Goal: Task Accomplishment & Management: Use online tool/utility

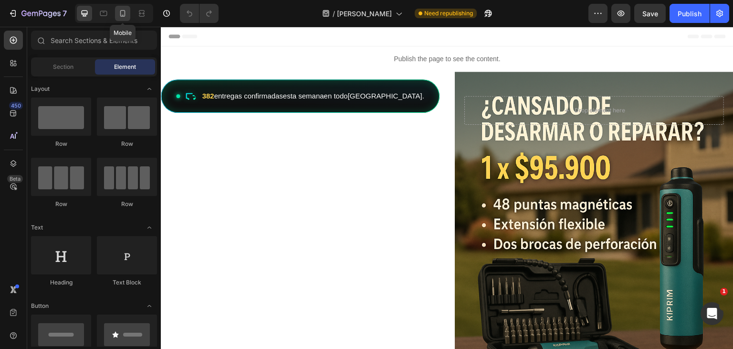
click at [118, 15] on icon at bounding box center [123, 14] width 10 height 10
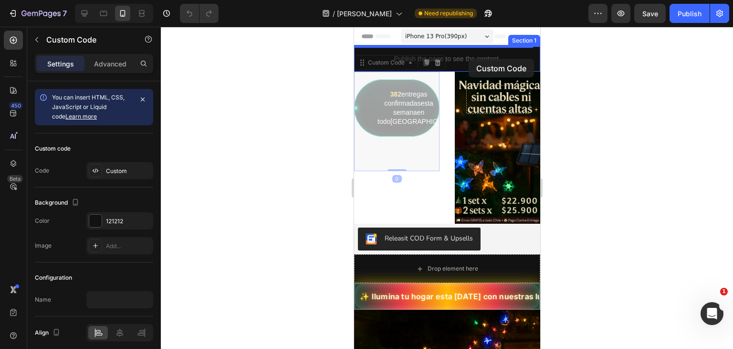
drag, startPoint x: 419, startPoint y: 98, endPoint x: 468, endPoint y: 59, distance: 63.5
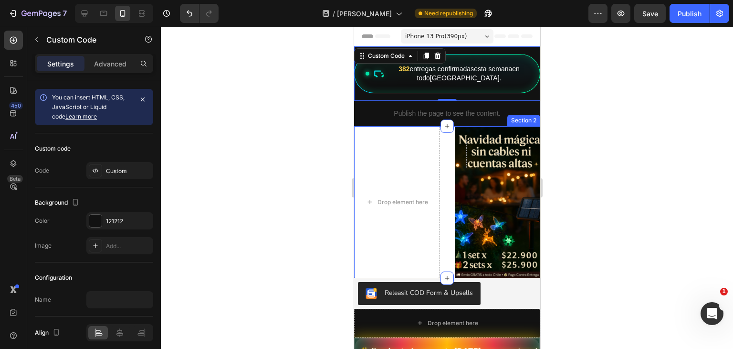
click at [445, 157] on div "Drop element here Hero Banner Section 2" at bounding box center [447, 202] width 186 height 152
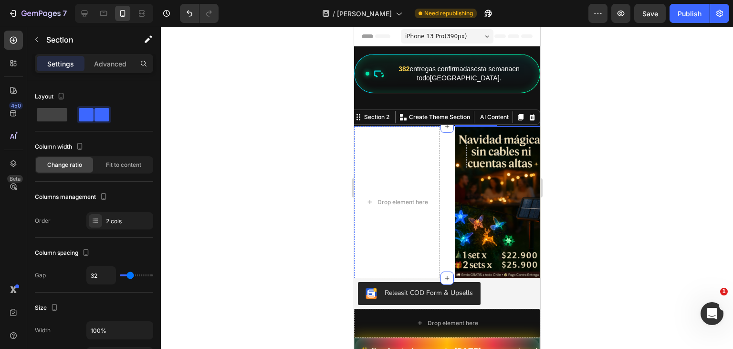
click at [503, 138] on div at bounding box center [497, 151] width 85 height 50
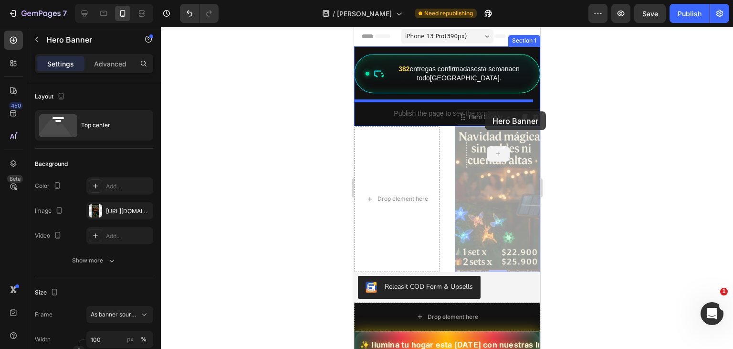
drag, startPoint x: 498, startPoint y: 145, endPoint x: 485, endPoint y: 111, distance: 36.3
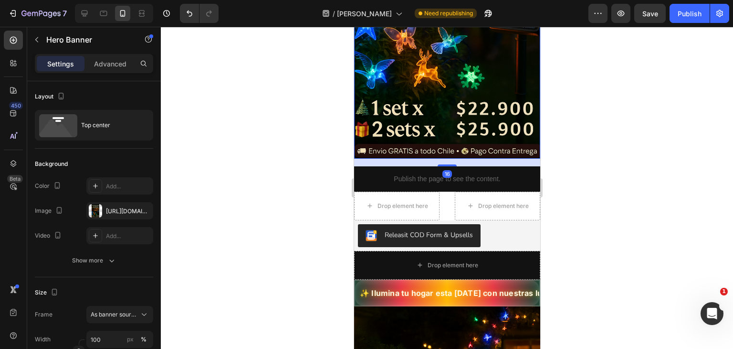
scroll to position [0, 2]
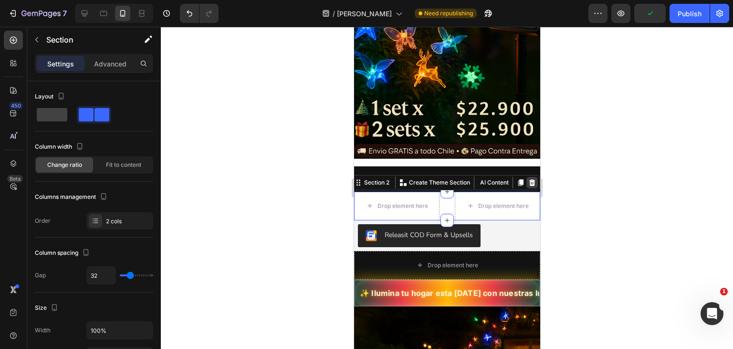
click at [529, 179] on icon at bounding box center [532, 182] width 6 height 7
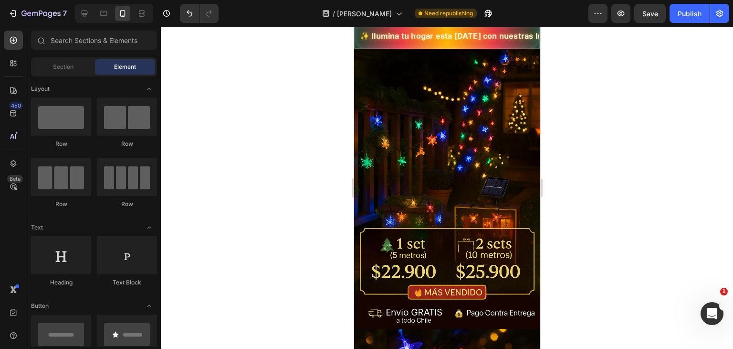
scroll to position [490, 0]
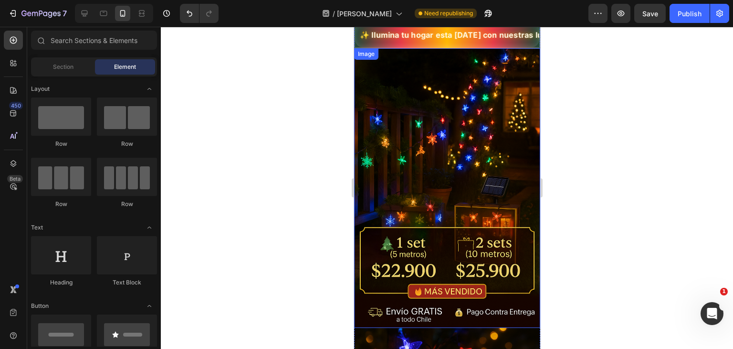
click at [424, 186] on img at bounding box center [447, 187] width 186 height 279
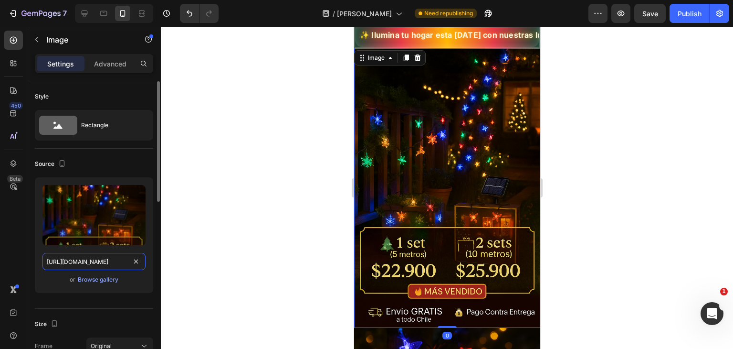
click at [87, 260] on input "https://cdn.shopify.com/s/files/1/0755/2558/7199/files/gempages_566434769475208…" at bounding box center [93, 261] width 103 height 17
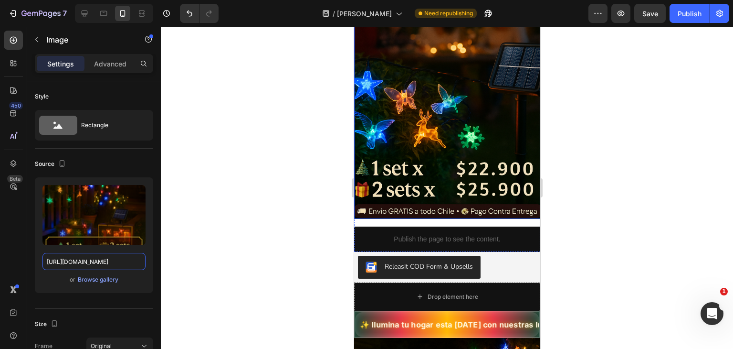
scroll to position [215, 0]
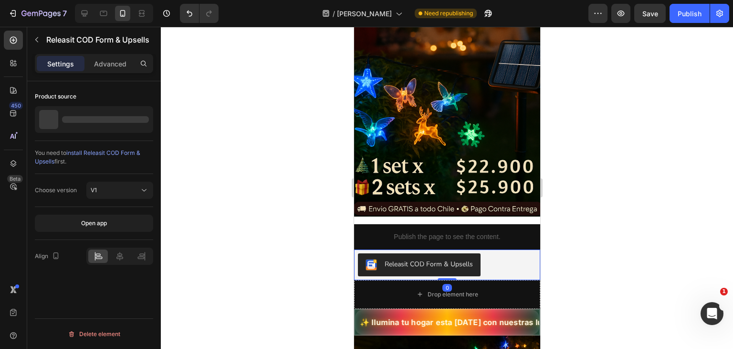
click at [449, 253] on button "Releasit COD Form & Upsells" at bounding box center [419, 264] width 123 height 23
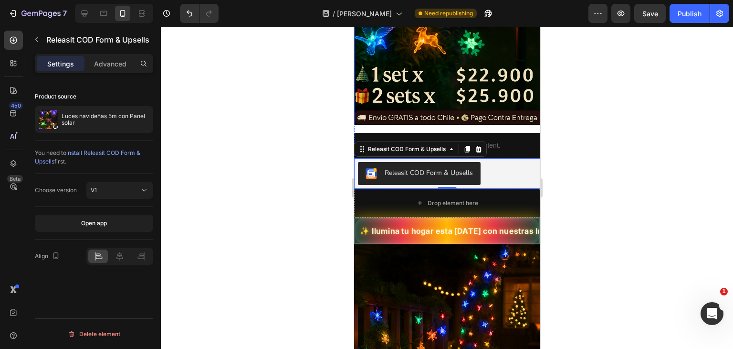
scroll to position [349, 0]
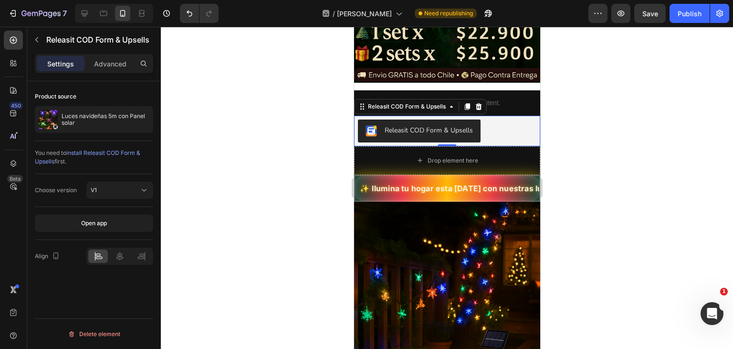
click at [561, 156] on div at bounding box center [447, 188] width 572 height 322
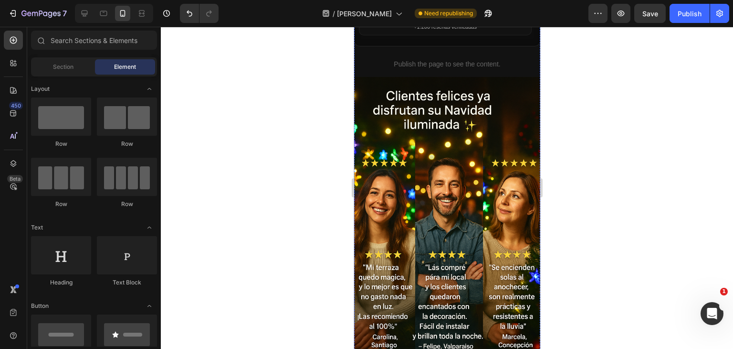
scroll to position [1233, 0]
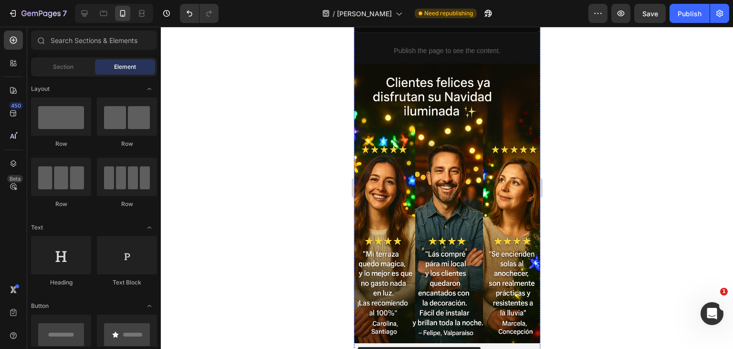
click at [442, 173] on img at bounding box center [447, 203] width 186 height 279
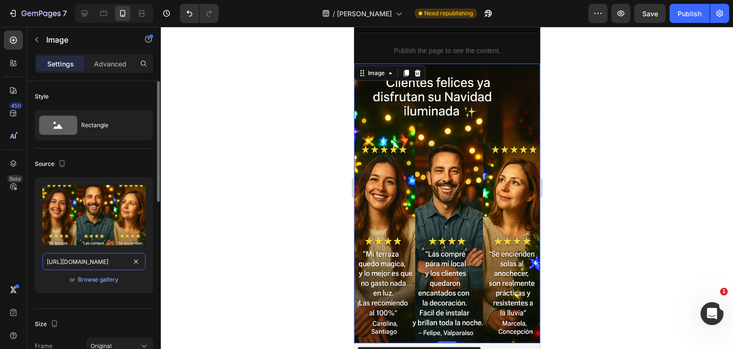
click at [103, 262] on input "https://cdn.shopify.com/s/files/1/0755/2558/7199/files/gempages_566434769475208…" at bounding box center [93, 261] width 103 height 17
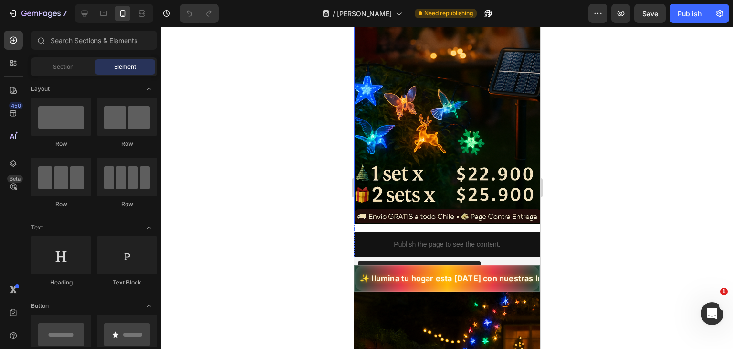
scroll to position [208, 0]
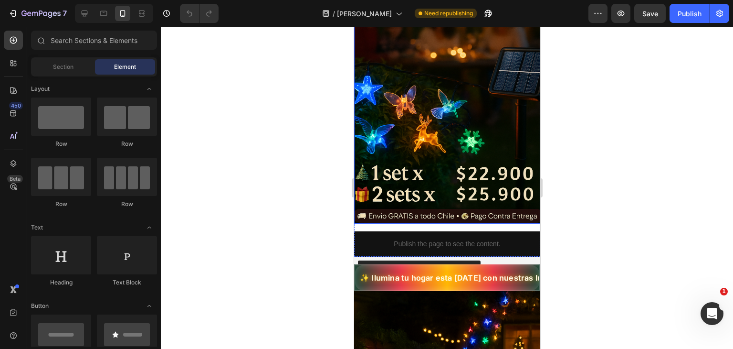
click at [400, 147] on div "Background Image" at bounding box center [447, 58] width 186 height 331
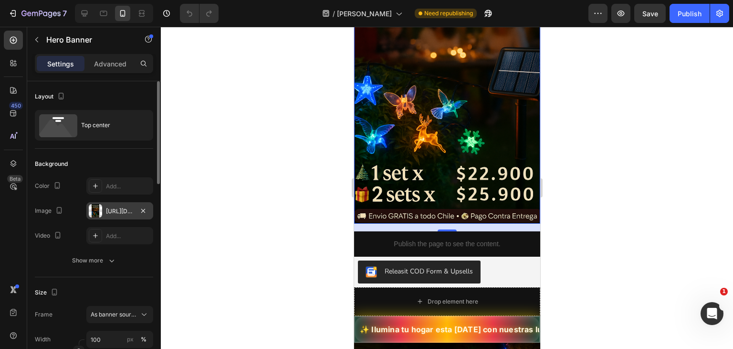
click at [117, 216] on div "https://cdn.shopify.com/s/files/1/0755/2558/7199/files/gempages_566434769475208…" at bounding box center [119, 210] width 67 height 17
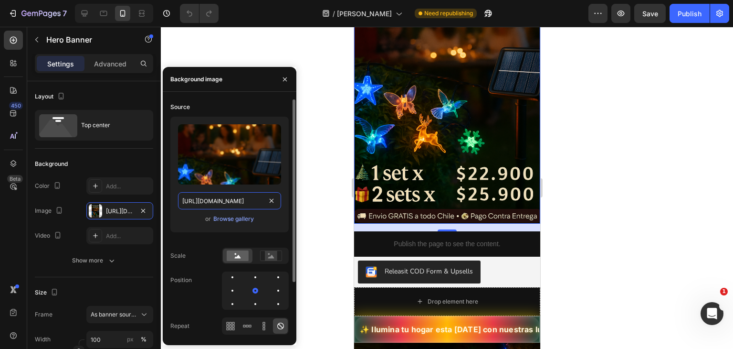
click at [250, 201] on input "https://cdn.shopify.com/s/files/1/0755/2558/7199/files/gempages_566434769475208…" at bounding box center [229, 200] width 103 height 17
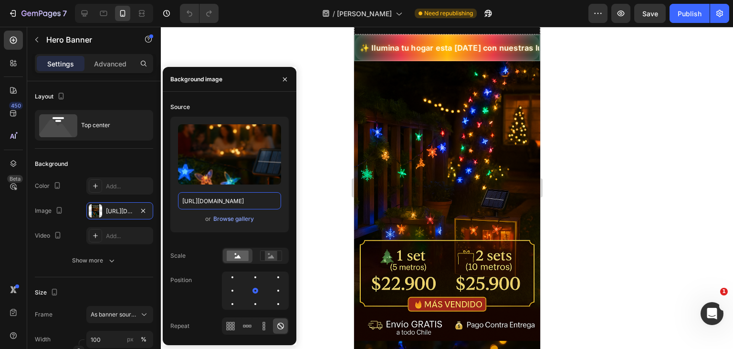
scroll to position [483, 0]
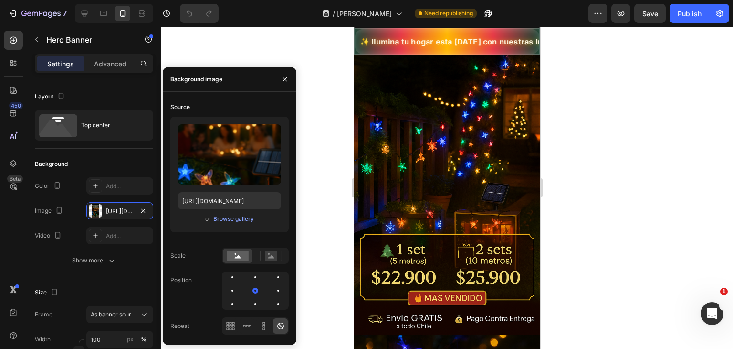
click at [515, 143] on img at bounding box center [447, 194] width 186 height 279
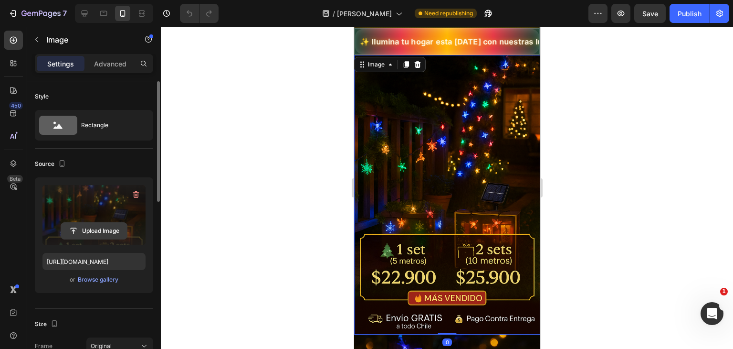
click at [105, 233] on input "file" at bounding box center [94, 230] width 66 height 16
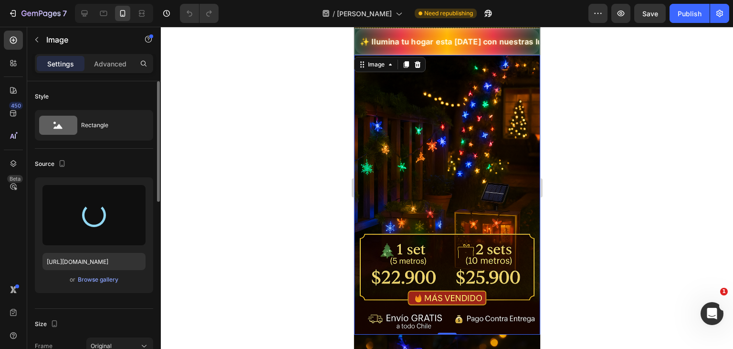
type input "https://cdn.shopify.com/s/files/1/0755/2558/7199/files/gempages_566434769475208…"
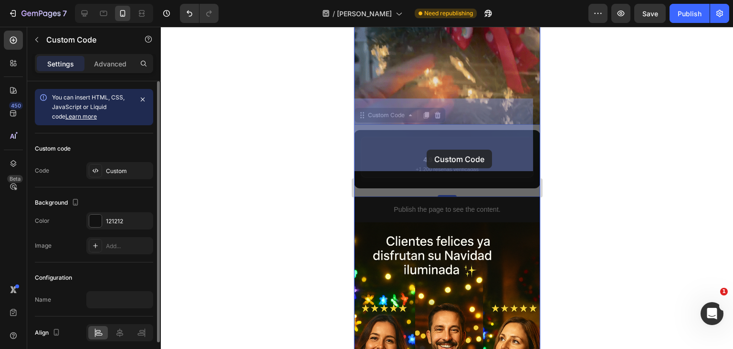
scroll to position [0, 2]
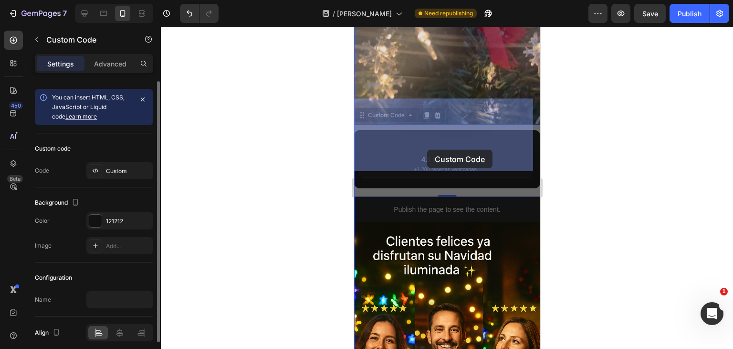
drag, startPoint x: 478, startPoint y: 141, endPoint x: 429, endPoint y: 149, distance: 50.4
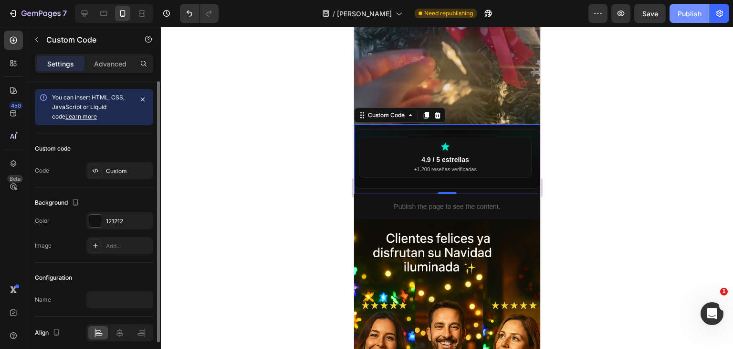
click at [676, 18] on button "Publish" at bounding box center [690, 13] width 40 height 19
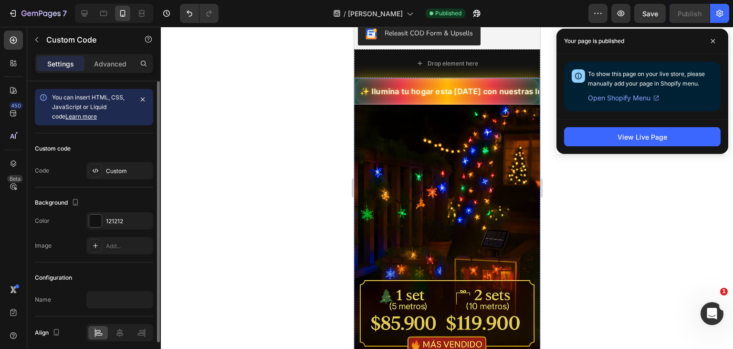
scroll to position [0, 0]
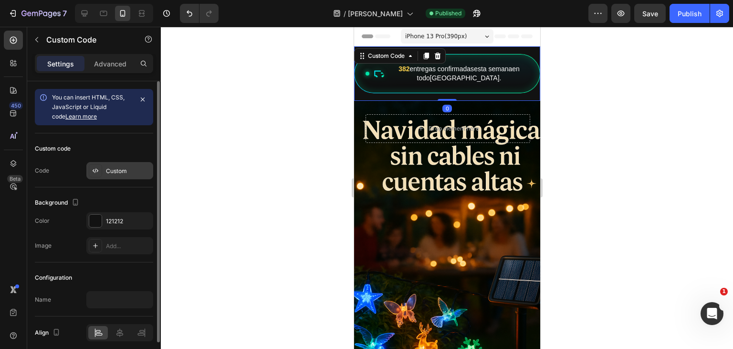
click at [135, 175] on div "Custom" at bounding box center [119, 170] width 67 height 17
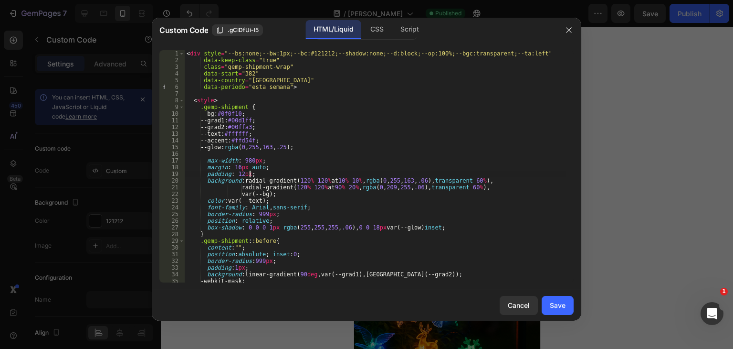
click at [303, 170] on div "< div style = "--bs:none;--bw:1px;--bc:#121212;--shadow:none;--d:block;--op:100…" at bounding box center [376, 172] width 382 height 245
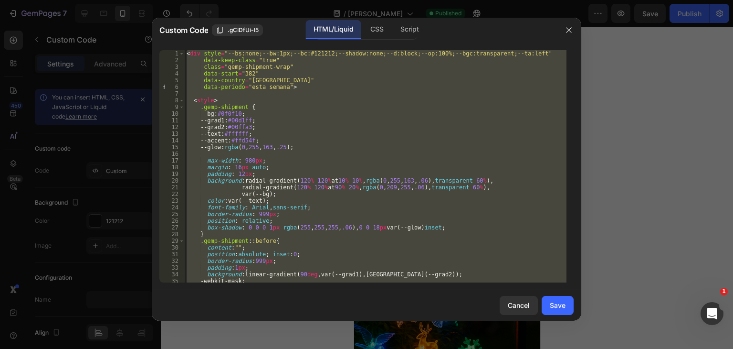
click at [344, 142] on div "< div style = "--bs:none;--bw:1px;--bc:#121212;--shadow:none;--d:block;--op:100…" at bounding box center [376, 166] width 382 height 232
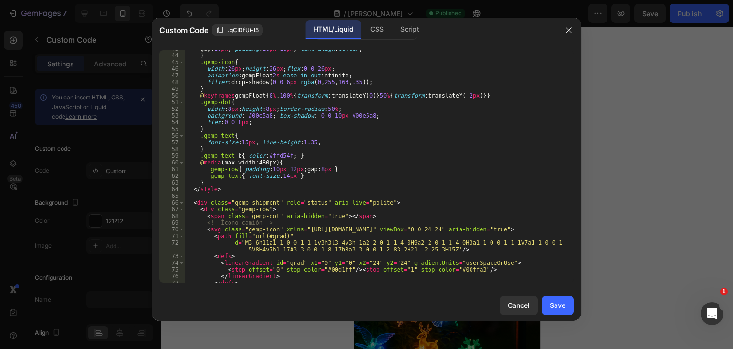
scroll to position [387, 0]
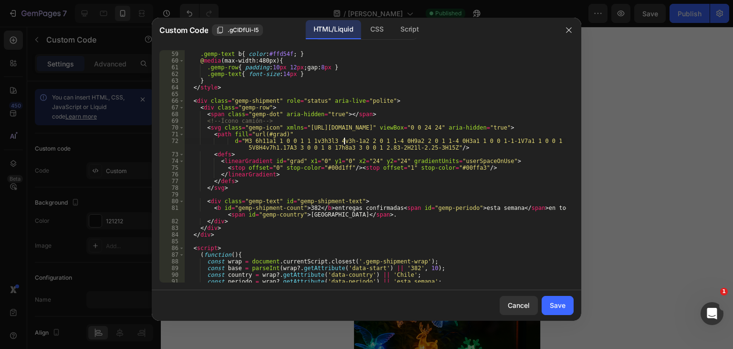
click at [344, 142] on div "} .gemp-text b { color : #ffd54f ; } @ media (max-width:480px) { .gemp-row { pa…" at bounding box center [376, 166] width 382 height 245
type textarea "d="M3 6h11a1 1 0 0 1 1 1v3h3l3 4v3h-1a2 2 0 1 1-4 0H9a2 2 0 1 1-4 0H3a1 1 0 0 1…"
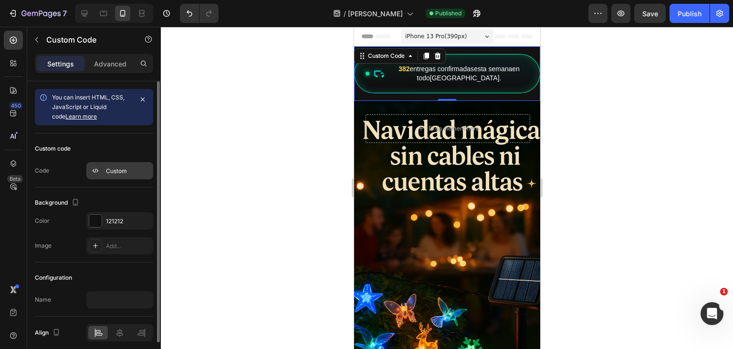
click at [129, 171] on div "Custom" at bounding box center [128, 171] width 45 height 9
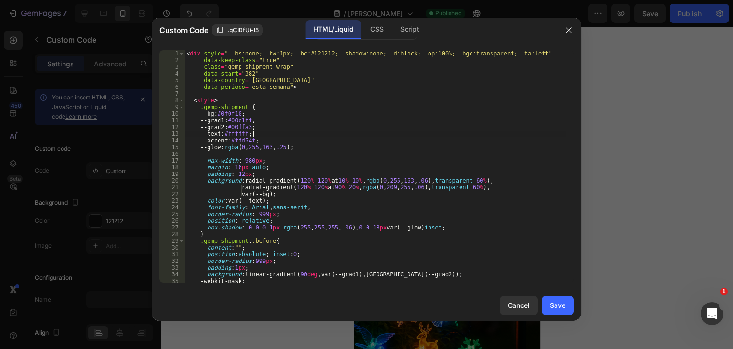
click at [338, 133] on div "< div style = "--bs:none;--bw:1px;--bc:#121212;--shadow:none;--d:block;--op:100…" at bounding box center [376, 172] width 382 height 245
type textarea "</div>"
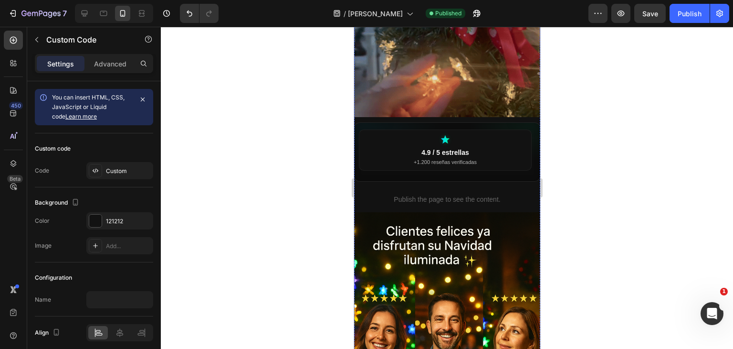
scroll to position [1259, 0]
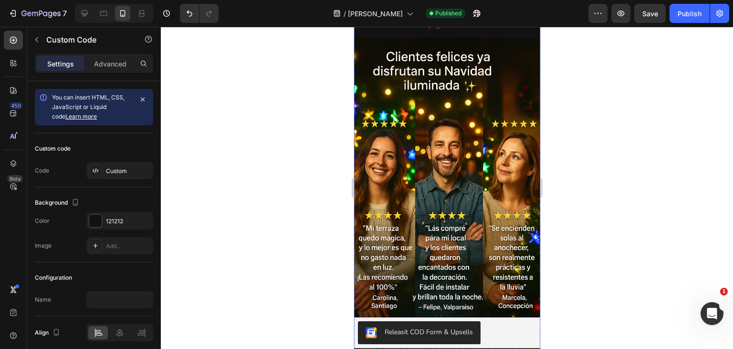
click at [480, 233] on img at bounding box center [447, 177] width 186 height 279
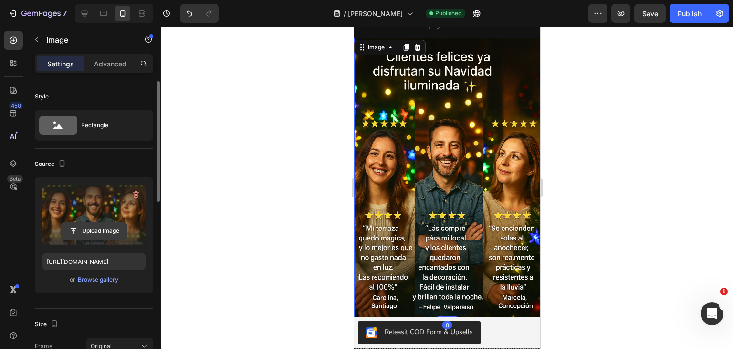
click at [108, 226] on input "file" at bounding box center [94, 230] width 66 height 16
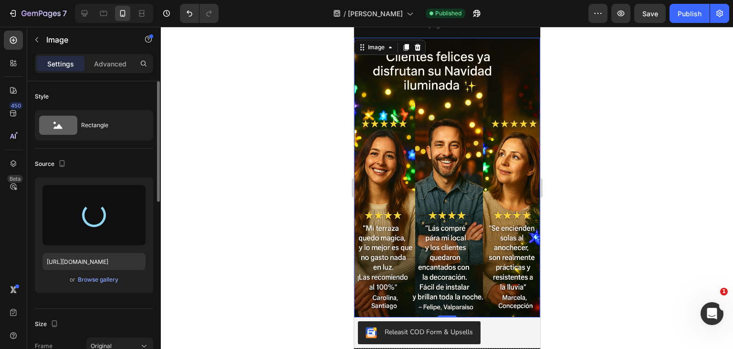
scroll to position [1442, 0]
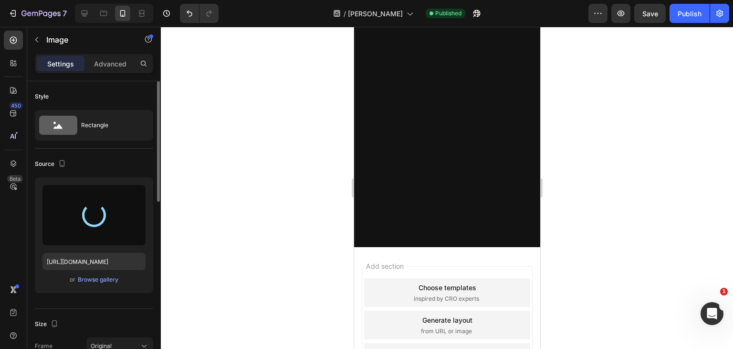
type input "https://cdn.shopify.com/s/files/1/0755/2558/7199/files/gempages_566434769475208…"
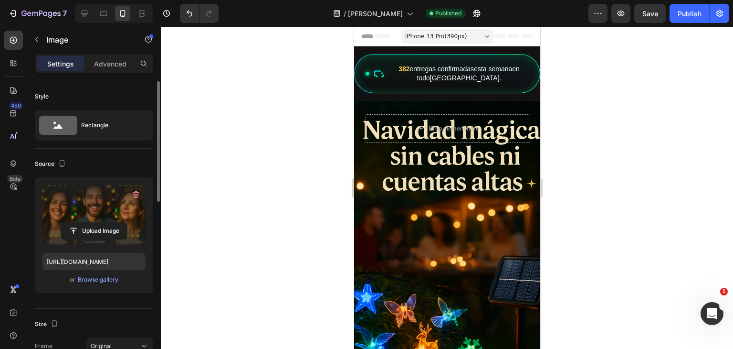
scroll to position [0, 0]
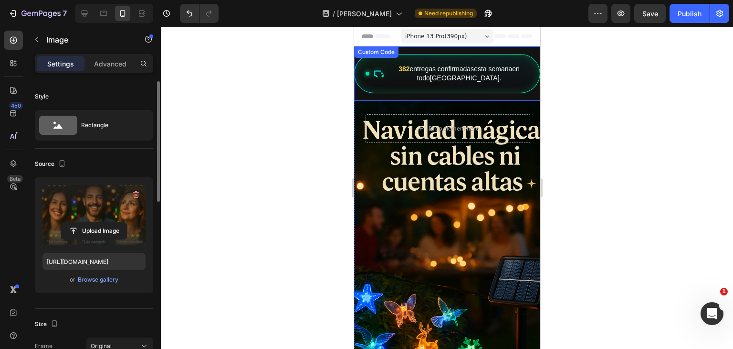
click at [441, 81] on div "382 entregas confirmadas esta semana en todo Colombia ." at bounding box center [447, 73] width 186 height 39
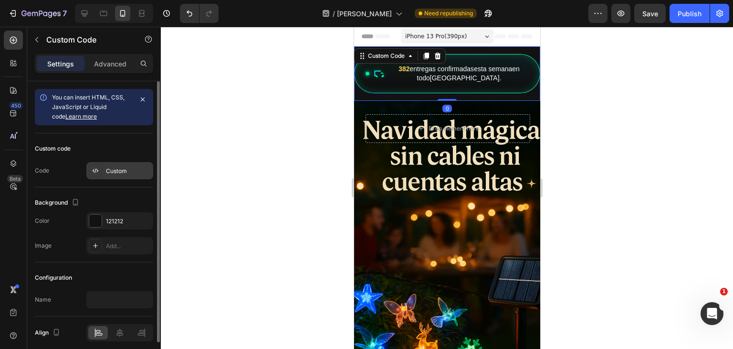
click at [137, 172] on div "Custom" at bounding box center [128, 171] width 45 height 9
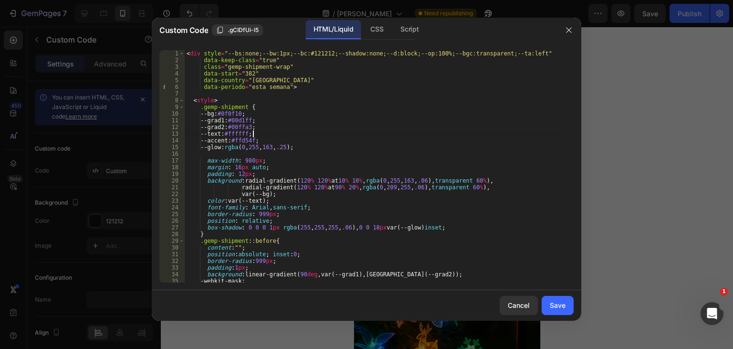
click at [370, 132] on div "< div style = "--bs:none;--bw:1px;--bc:#121212;--shadow:none;--d:block;--op:100…" at bounding box center [376, 172] width 382 height 245
type textarea "</div>"
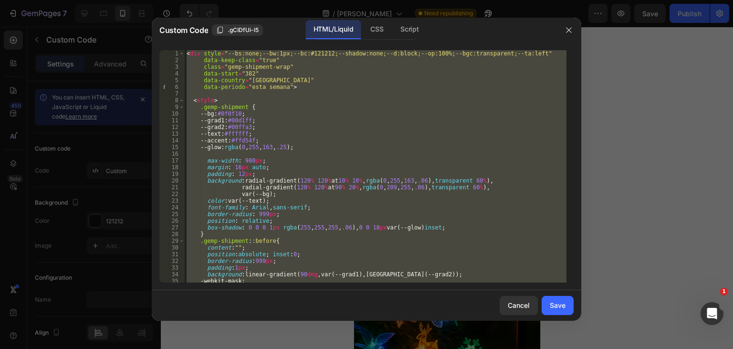
paste textarea
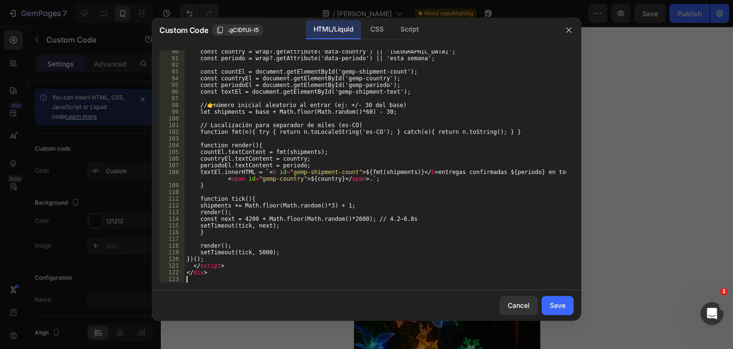
scroll to position [610, 0]
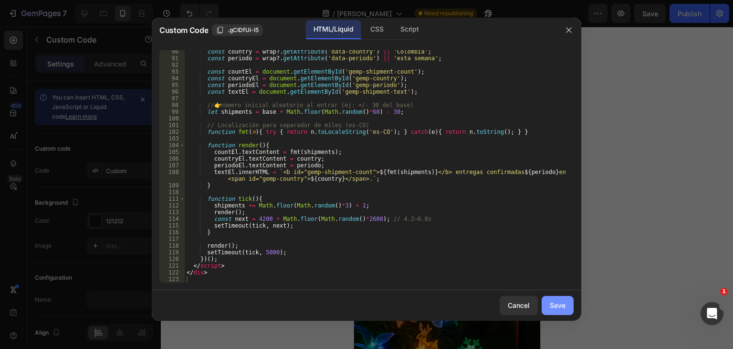
click at [564, 301] on div "Save" at bounding box center [558, 305] width 16 height 10
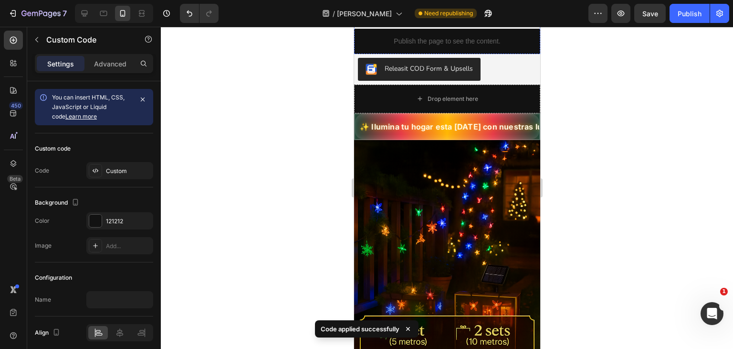
scroll to position [0, 2]
click at [678, 16] on div "Publish" at bounding box center [690, 14] width 24 height 10
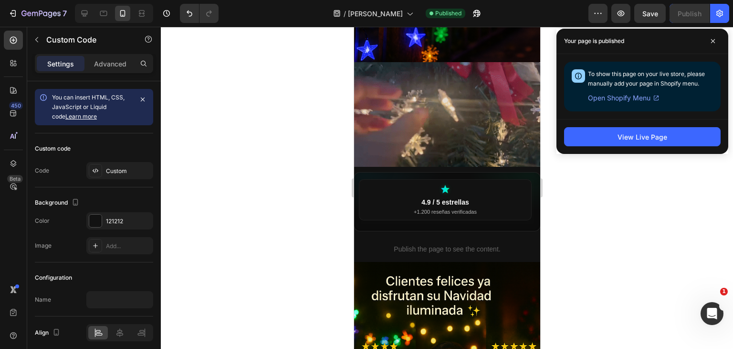
scroll to position [1031, 0]
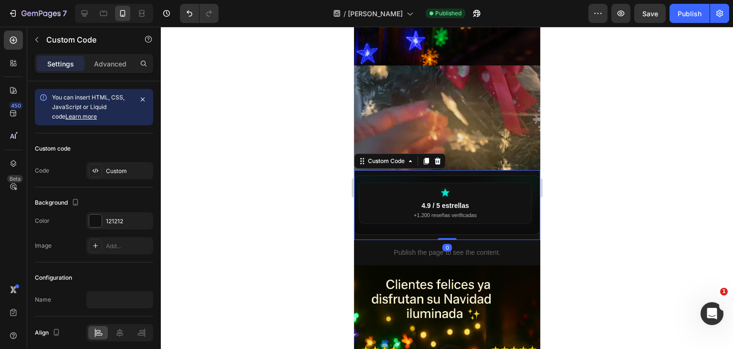
click at [424, 212] on small "+1.200 reseñas verificadas" at bounding box center [444, 215] width 63 height 6
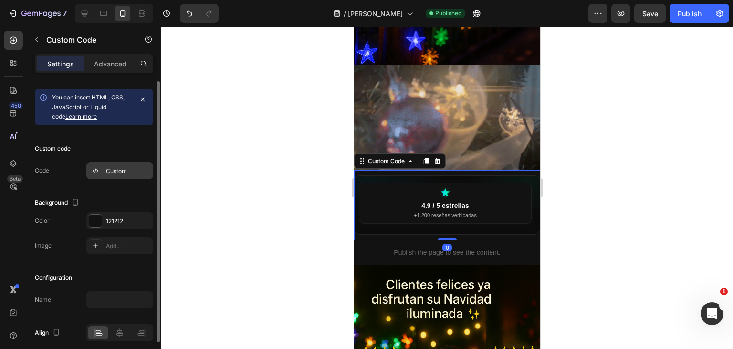
click at [122, 178] on div "Custom" at bounding box center [119, 170] width 67 height 17
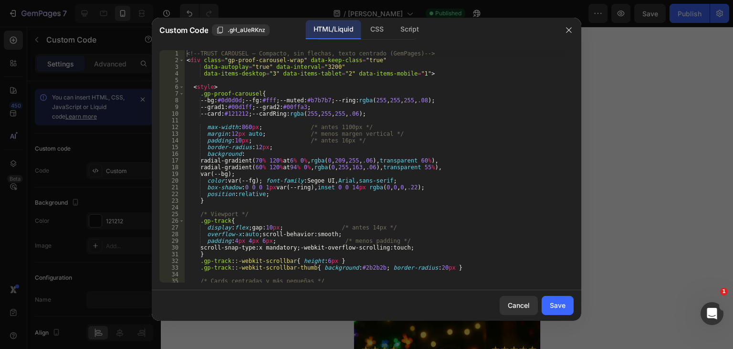
type textarea "var(--bg);"
click at [223, 175] on div "<!-- TRUST CAROUSEL – Compacto, sin flechas, texto centrado (GemPages) --> < di…" at bounding box center [376, 172] width 382 height 245
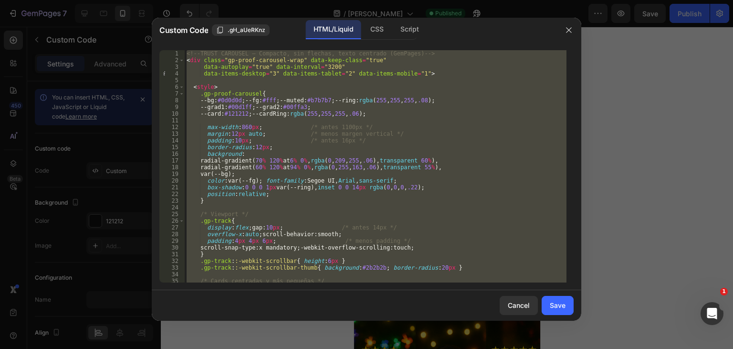
click at [598, 172] on div at bounding box center [366, 174] width 733 height 349
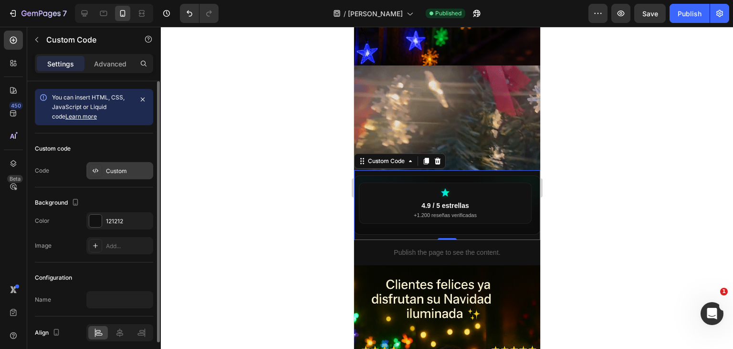
click at [127, 169] on div "Custom" at bounding box center [128, 171] width 45 height 9
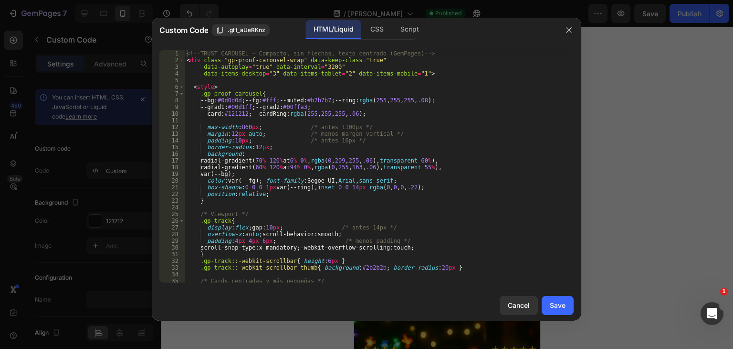
type textarea "radial-gradient(60% 120% at 94% 0%, rgba(0,255,163,.06), transparent 55%),"
click at [250, 169] on div "<!-- TRUST CAROUSEL – Compacto, sin flechas, texto centrado (GemPages) --> < di…" at bounding box center [376, 172] width 382 height 245
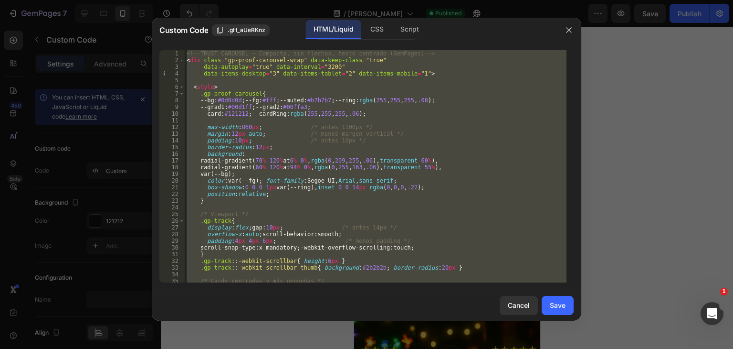
paste textarea
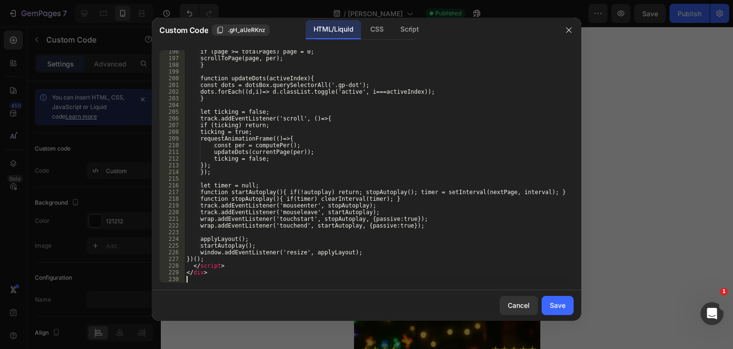
scroll to position [1345, 0]
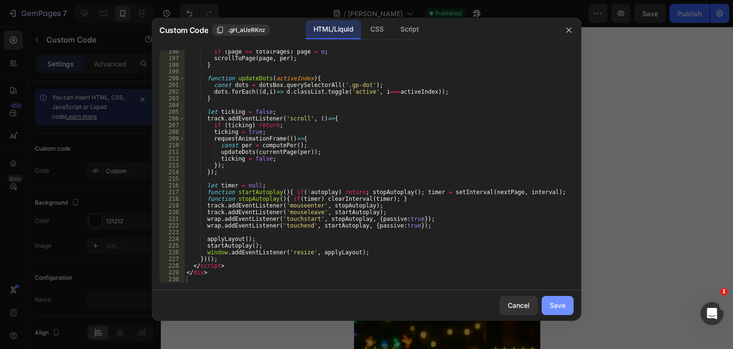
click at [561, 308] on div "Save" at bounding box center [558, 305] width 16 height 10
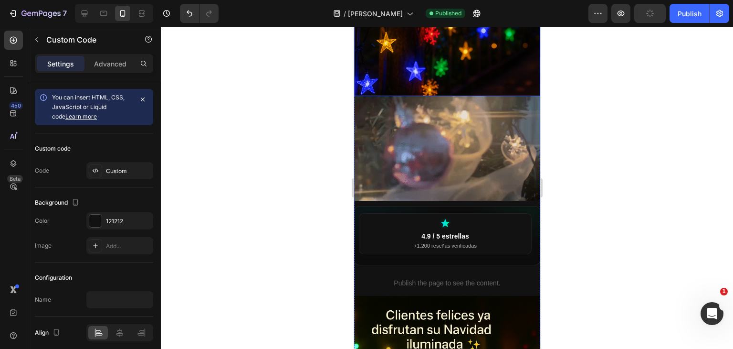
scroll to position [1004, 0]
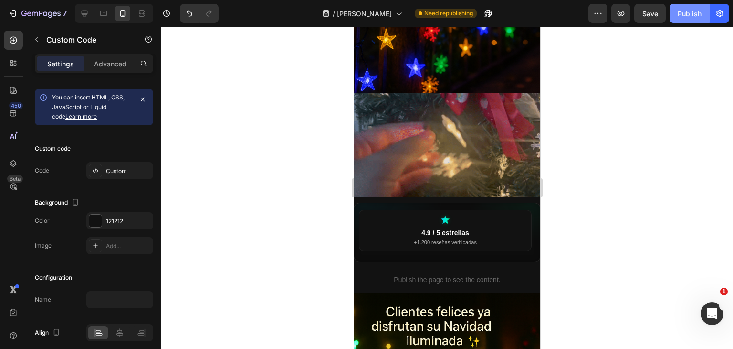
click at [693, 5] on button "Publish" at bounding box center [690, 13] width 40 height 19
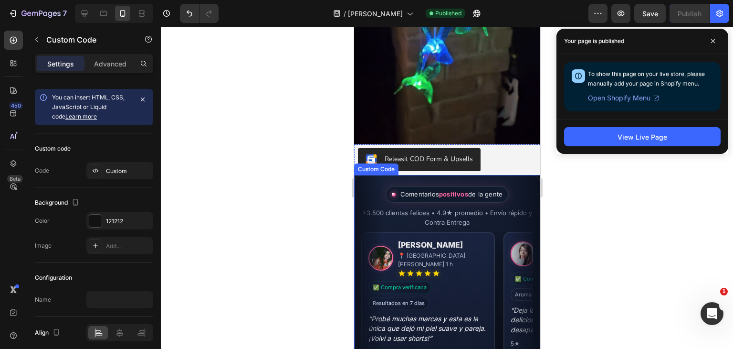
scroll to position [2215, 0]
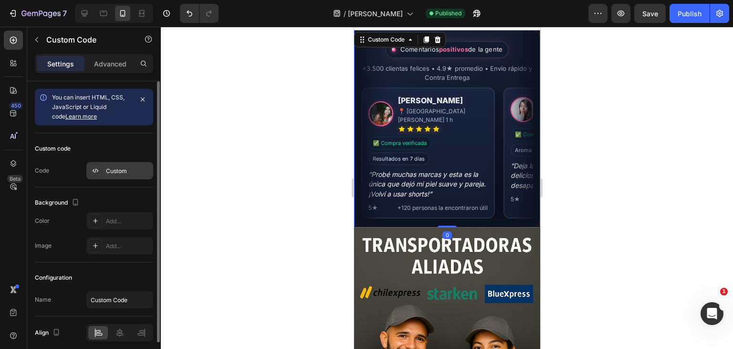
click at [129, 168] on div "Custom" at bounding box center [128, 171] width 45 height 9
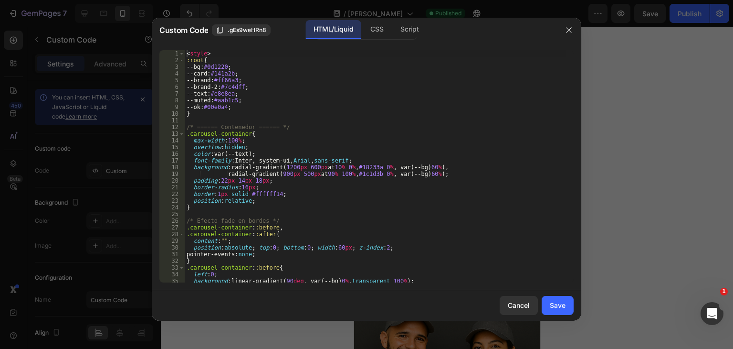
type textarea "radial-gradient(900px 500px at 90% 100%, #1c1d3b 0%, var(--bg) 60%);"
click at [312, 173] on div "< style > :root { --bg : #0d1220 ; --card : #141a2b ; --brand : #ff66a3 ; --bra…" at bounding box center [376, 172] width 382 height 245
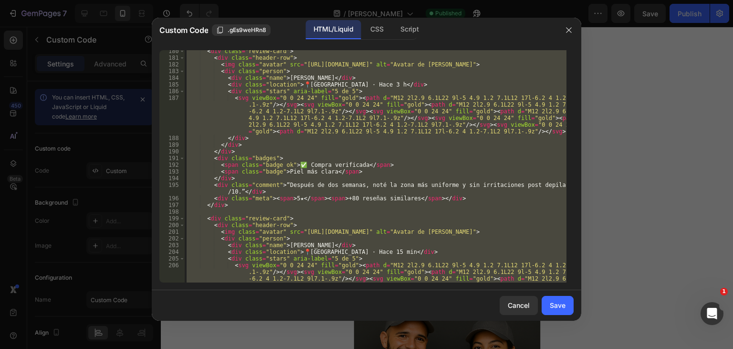
scroll to position [1324, 0]
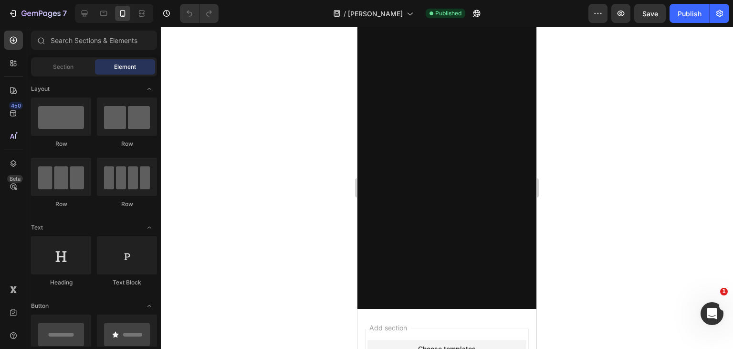
scroll to position [1174, 0]
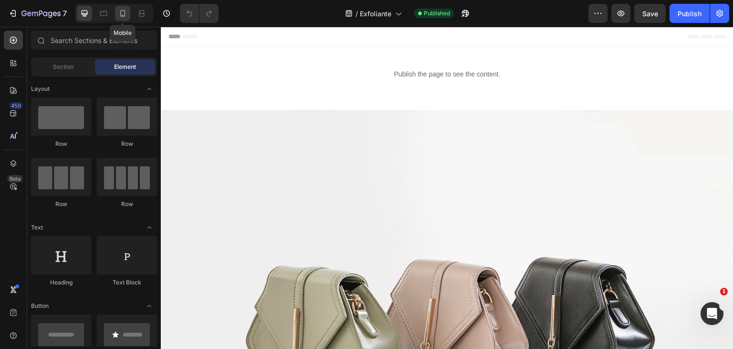
click at [119, 13] on icon at bounding box center [123, 14] width 10 height 10
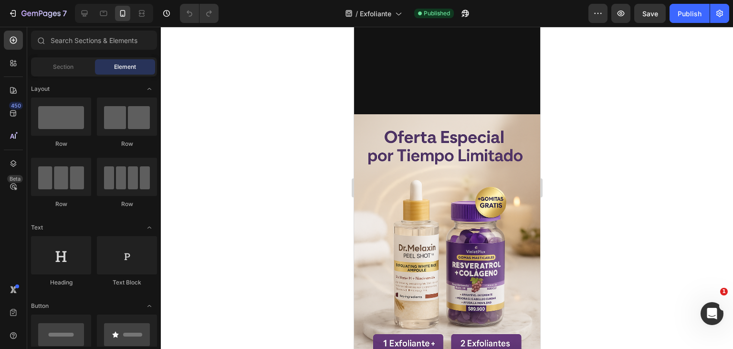
scroll to position [595, 0]
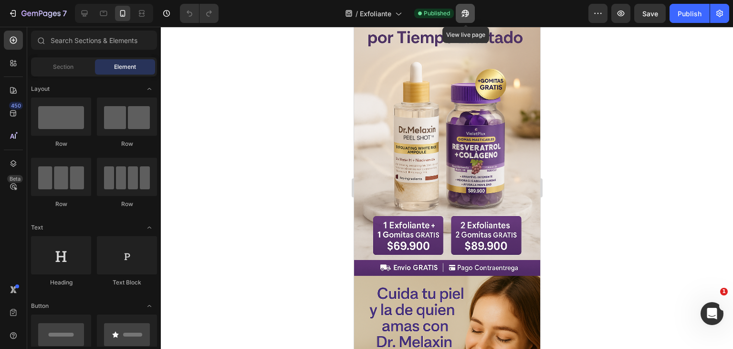
click at [466, 14] on icon "button" at bounding box center [465, 13] width 7 height 7
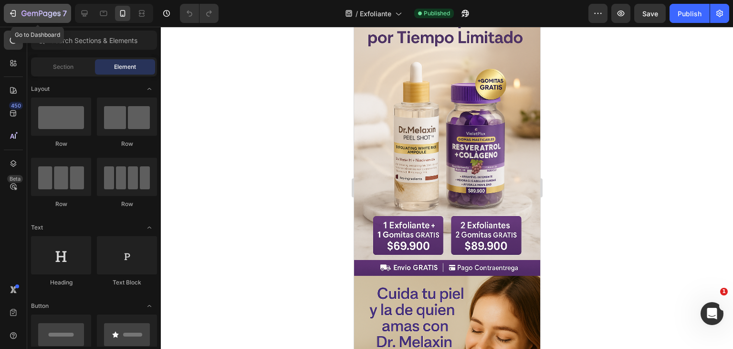
click at [9, 12] on icon "button" at bounding box center [13, 14] width 10 height 10
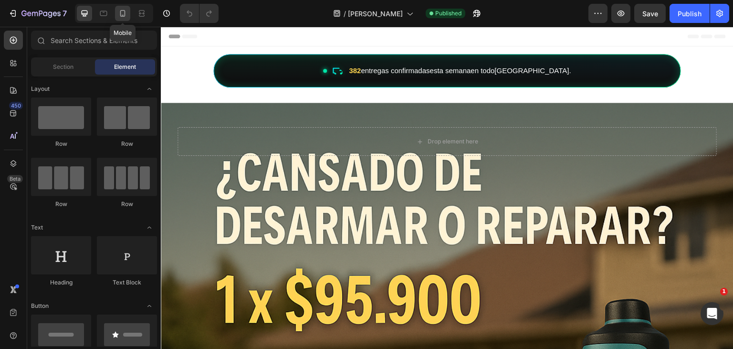
click at [118, 7] on div at bounding box center [122, 13] width 15 height 15
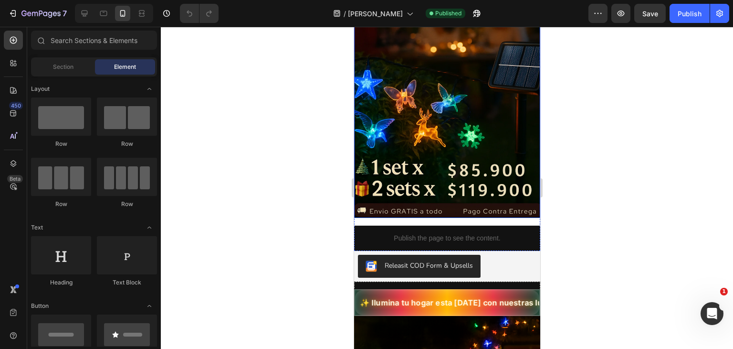
scroll to position [0, 2]
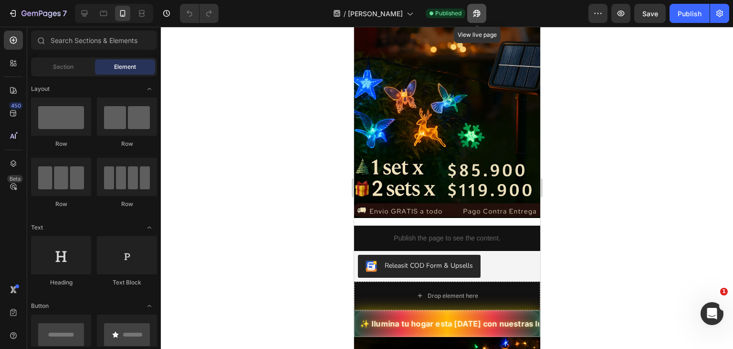
click at [475, 12] on icon "button" at bounding box center [477, 14] width 10 height 10
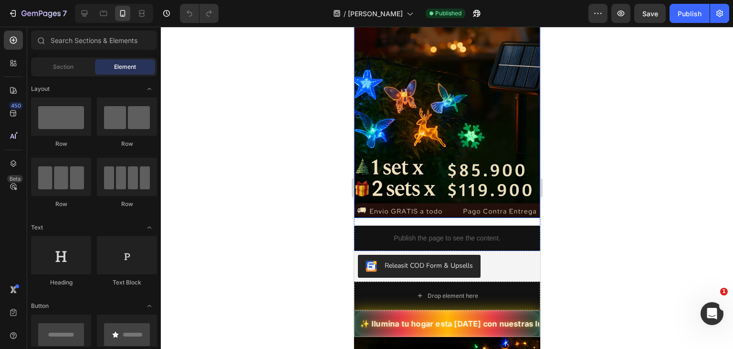
click at [460, 117] on div "Background Image" at bounding box center [447, 52] width 186 height 331
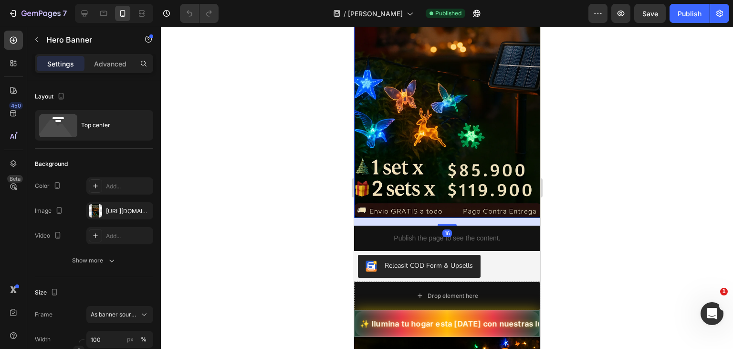
drag, startPoint x: 442, startPoint y: 212, endPoint x: 520, endPoint y: 39, distance: 189.5
click at [520, 39] on div "Drop element here Hero Banner 16" at bounding box center [447, 52] width 186 height 331
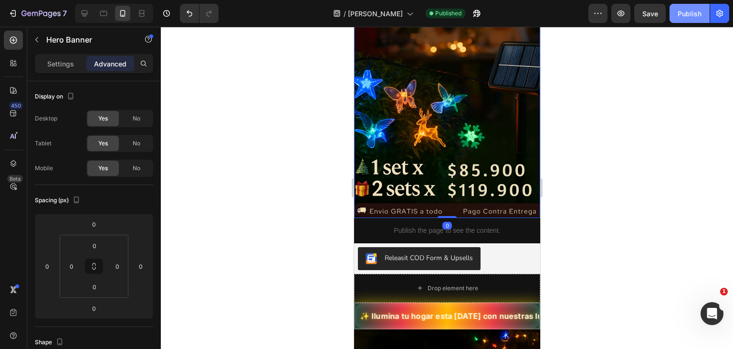
click at [682, 9] on div "Publish" at bounding box center [690, 14] width 24 height 10
